Goal: Find specific page/section: Find specific page/section

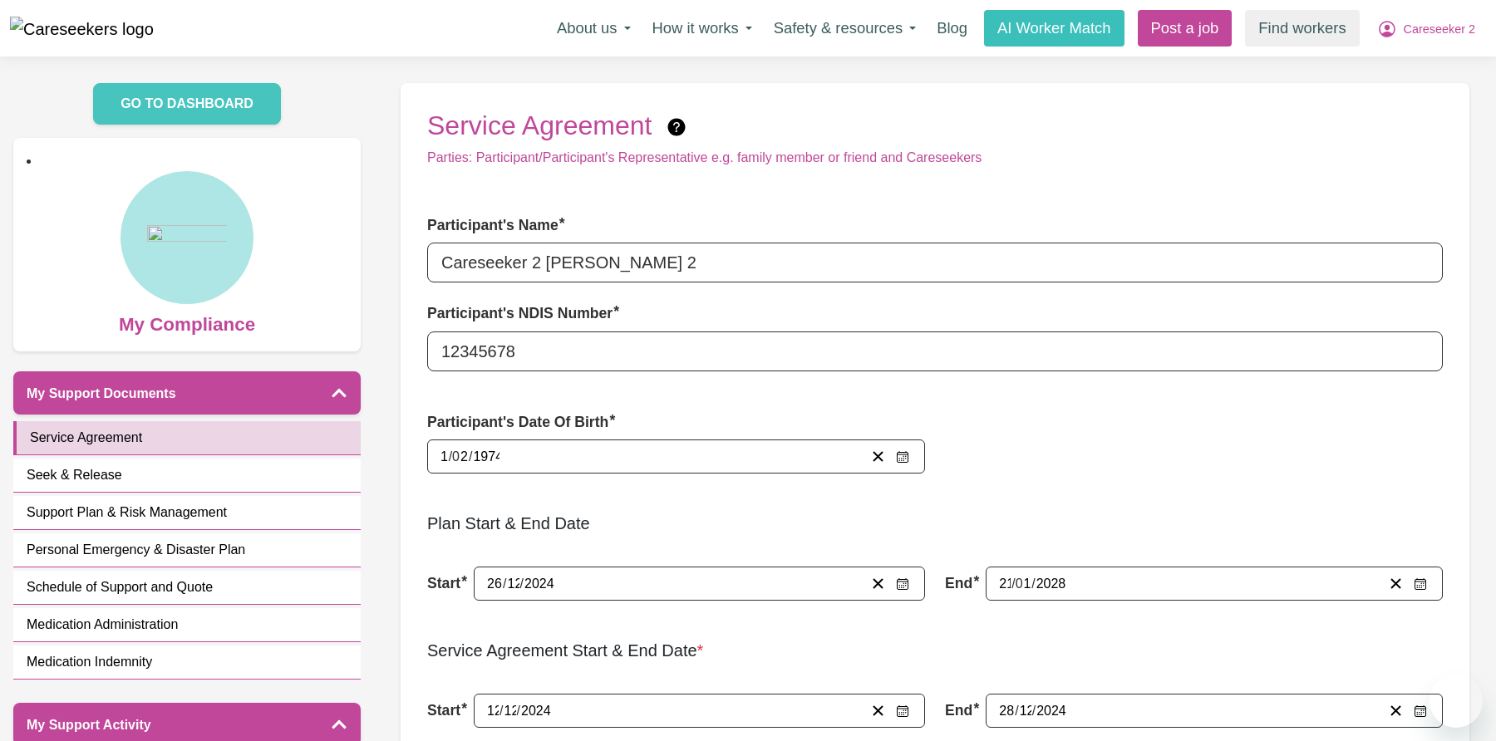
scroll to position [906, 0]
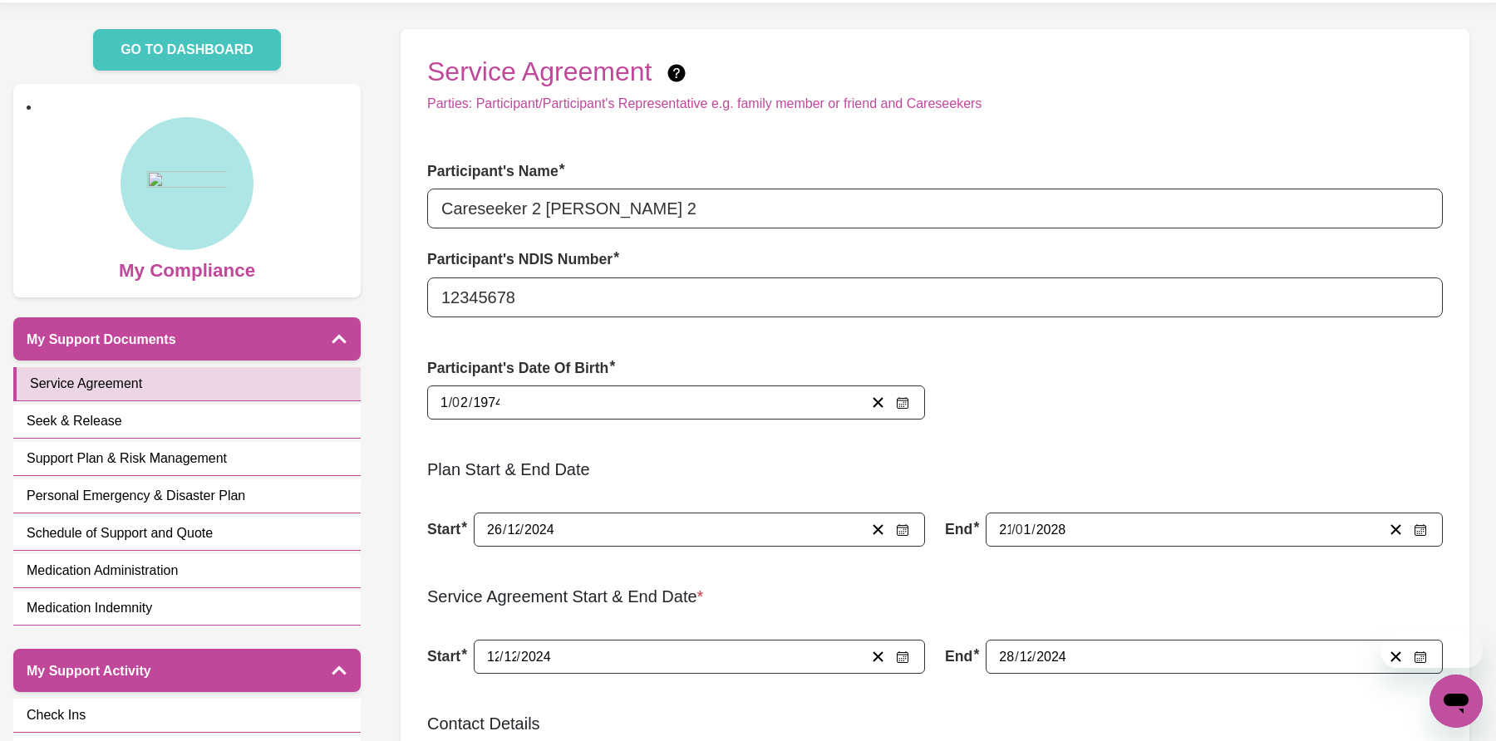
scroll to position [54, 0]
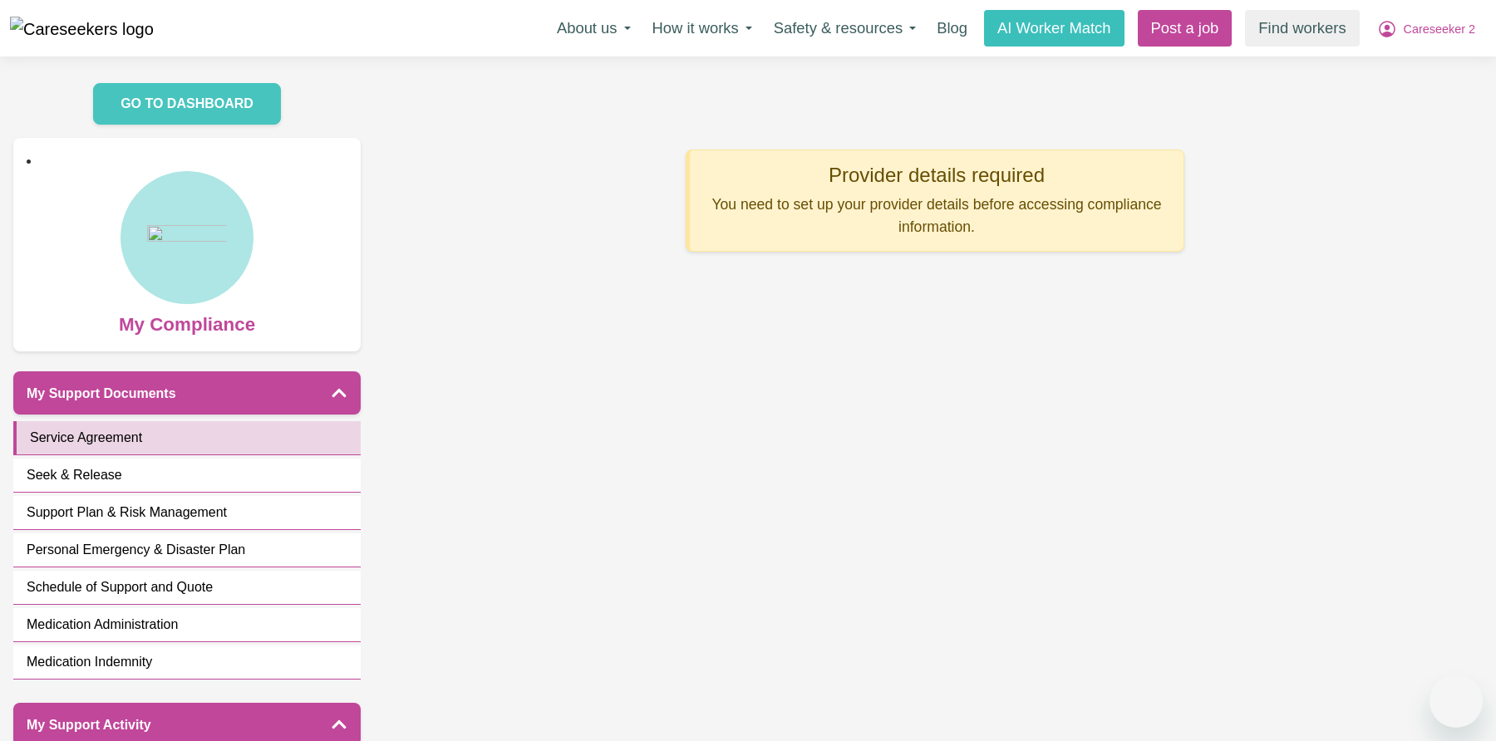
scroll to position [738, 0]
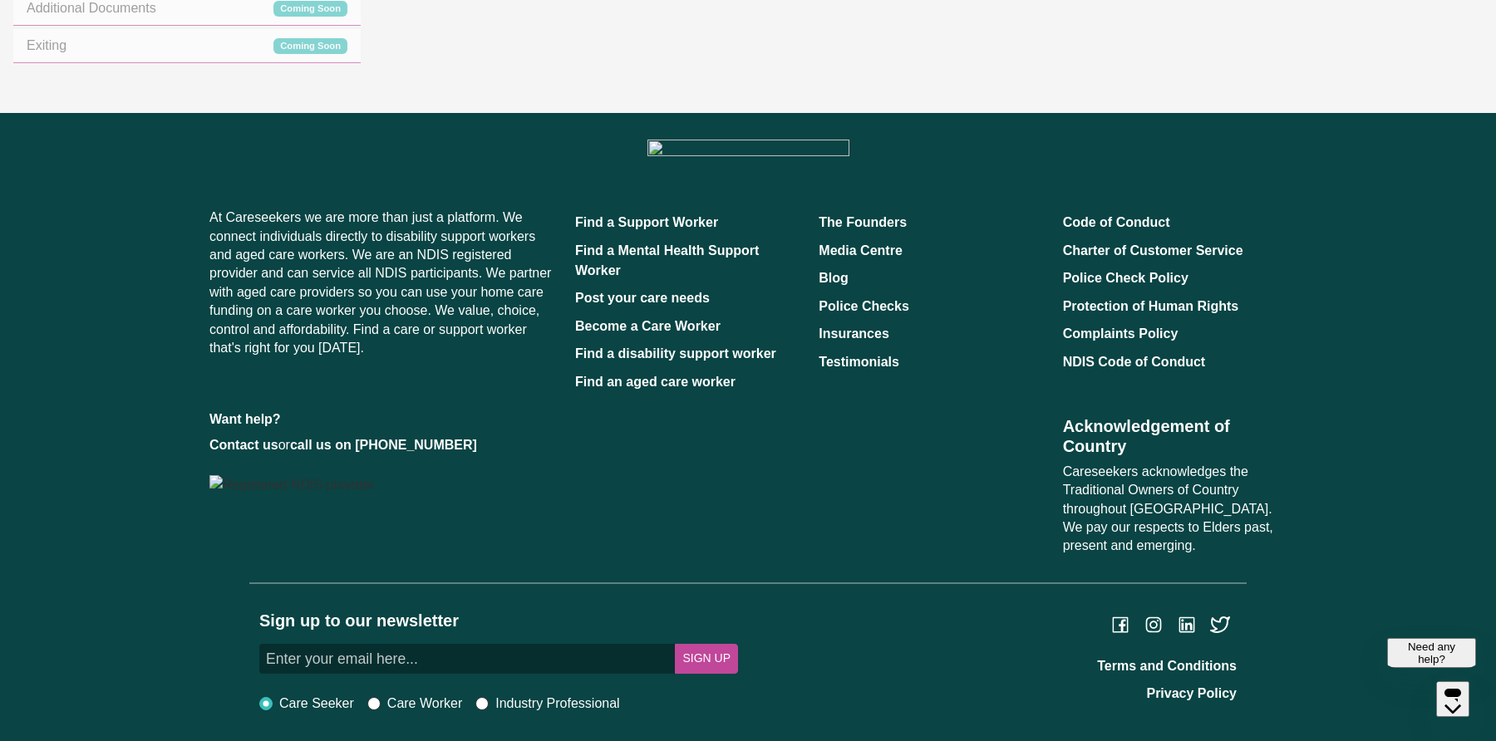
scroll to position [940, 0]
